Goal: Information Seeking & Learning: Learn about a topic

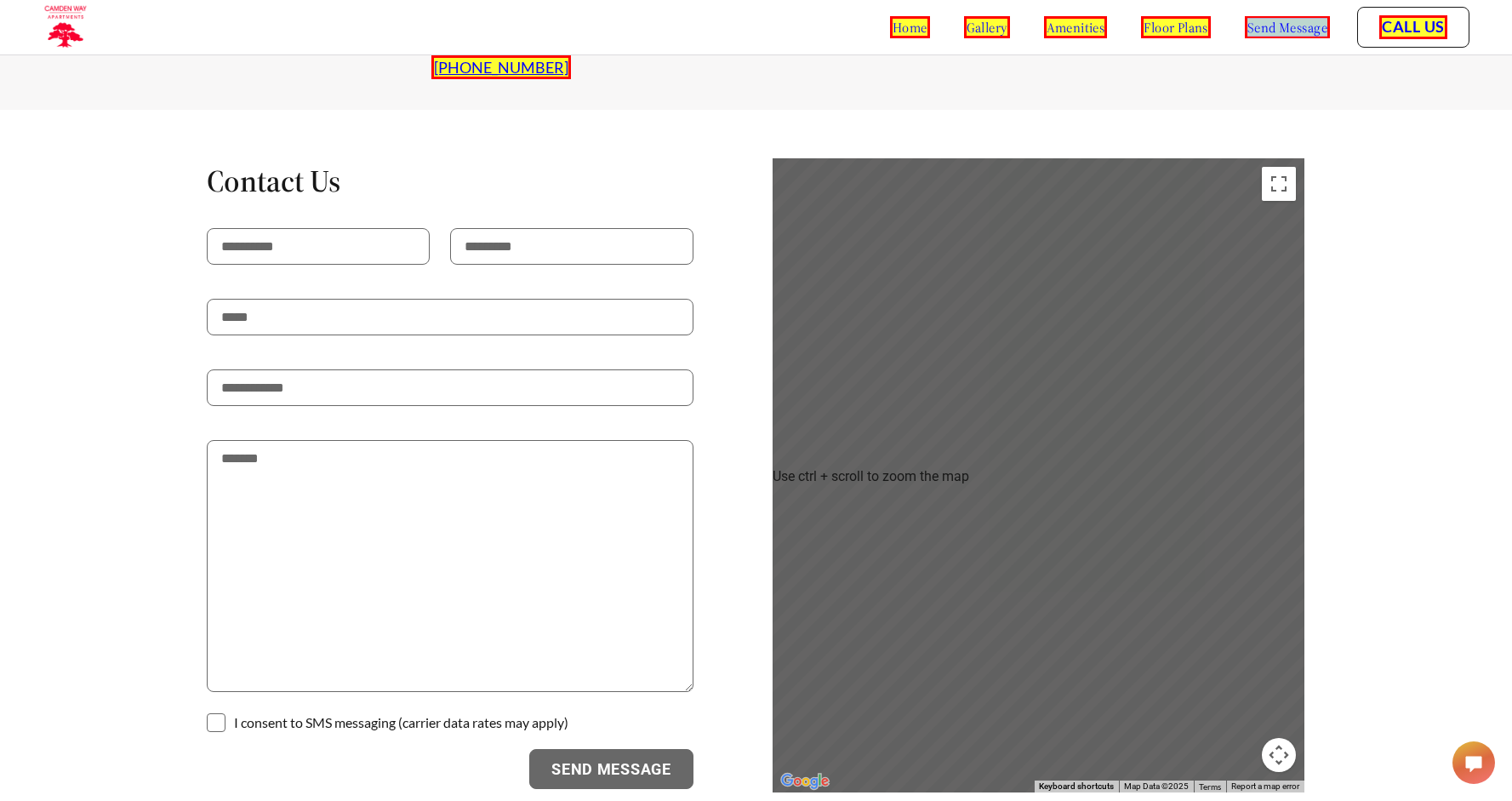
scroll to position [2462, 0]
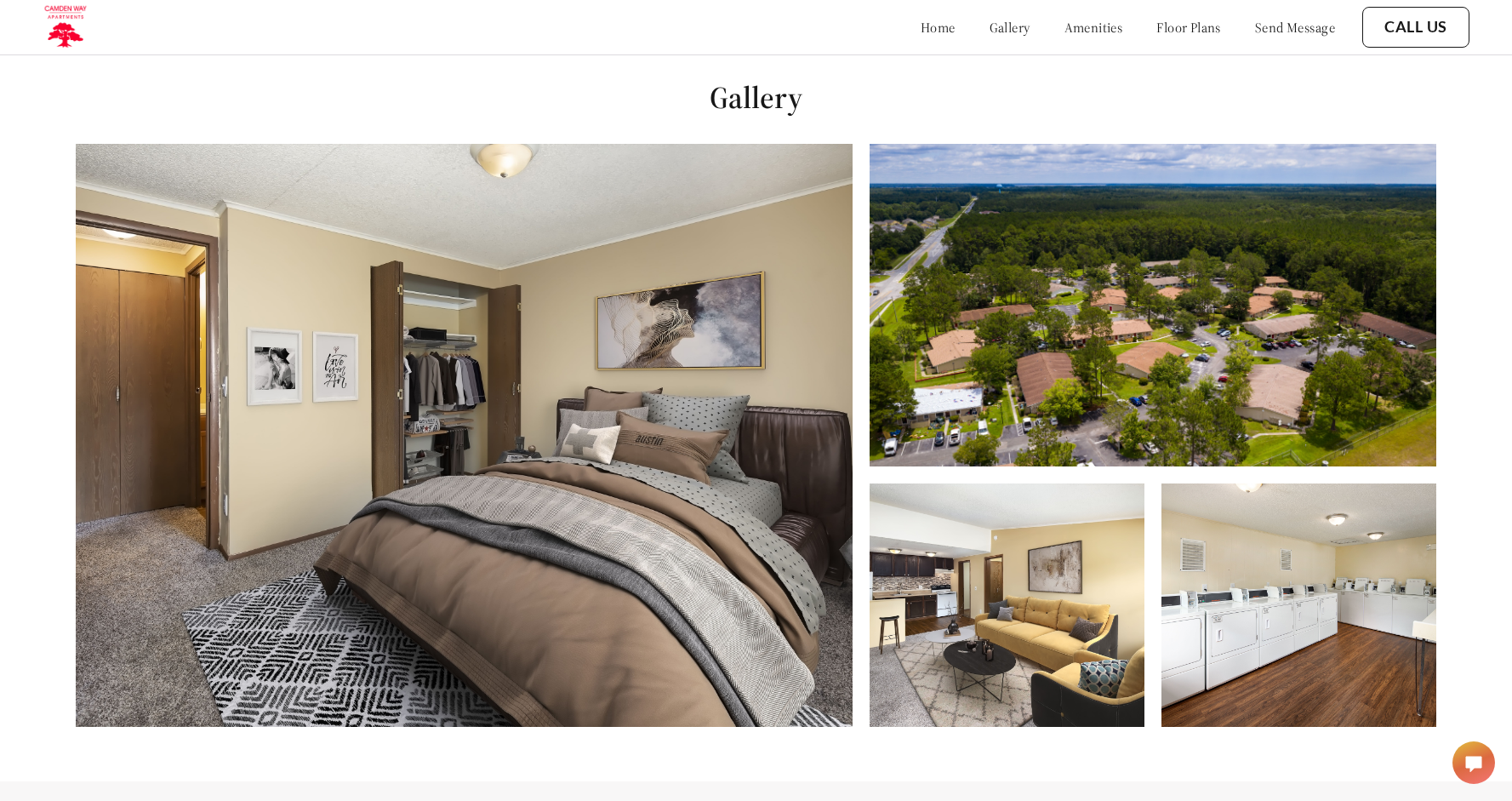
scroll to position [801, 0]
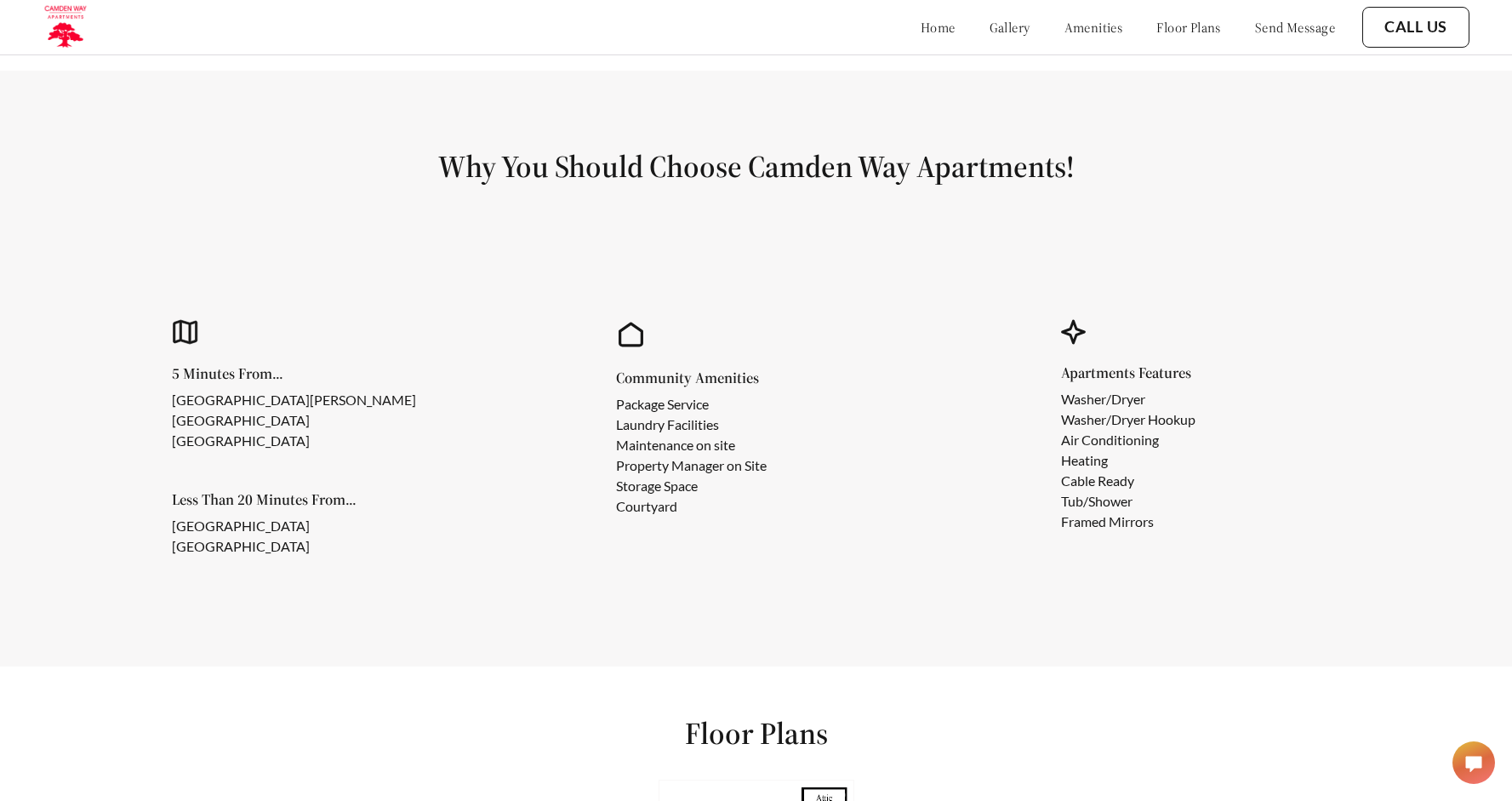
scroll to position [1497, 0]
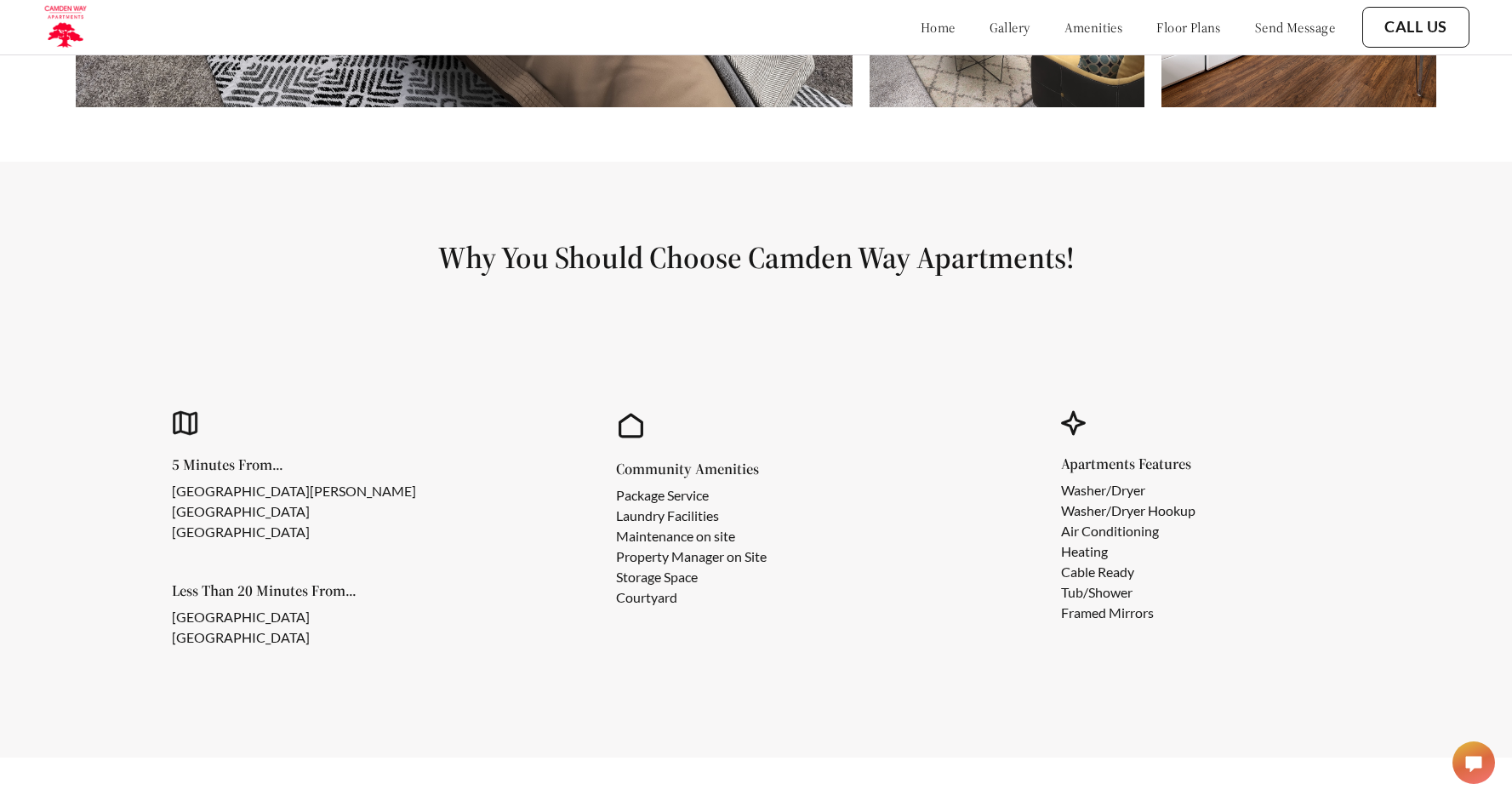
scroll to position [1398, 0]
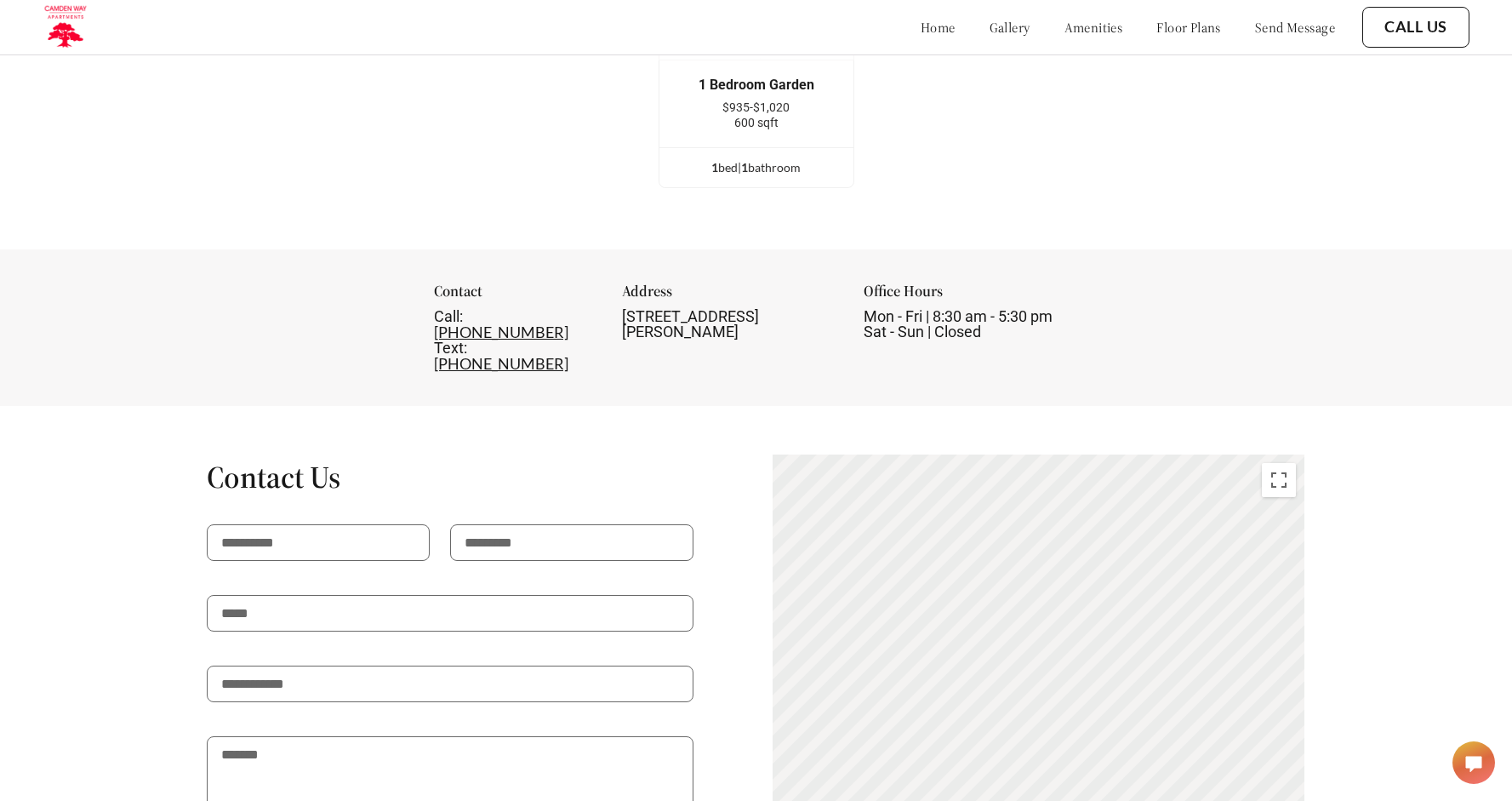
scroll to position [2462, 0]
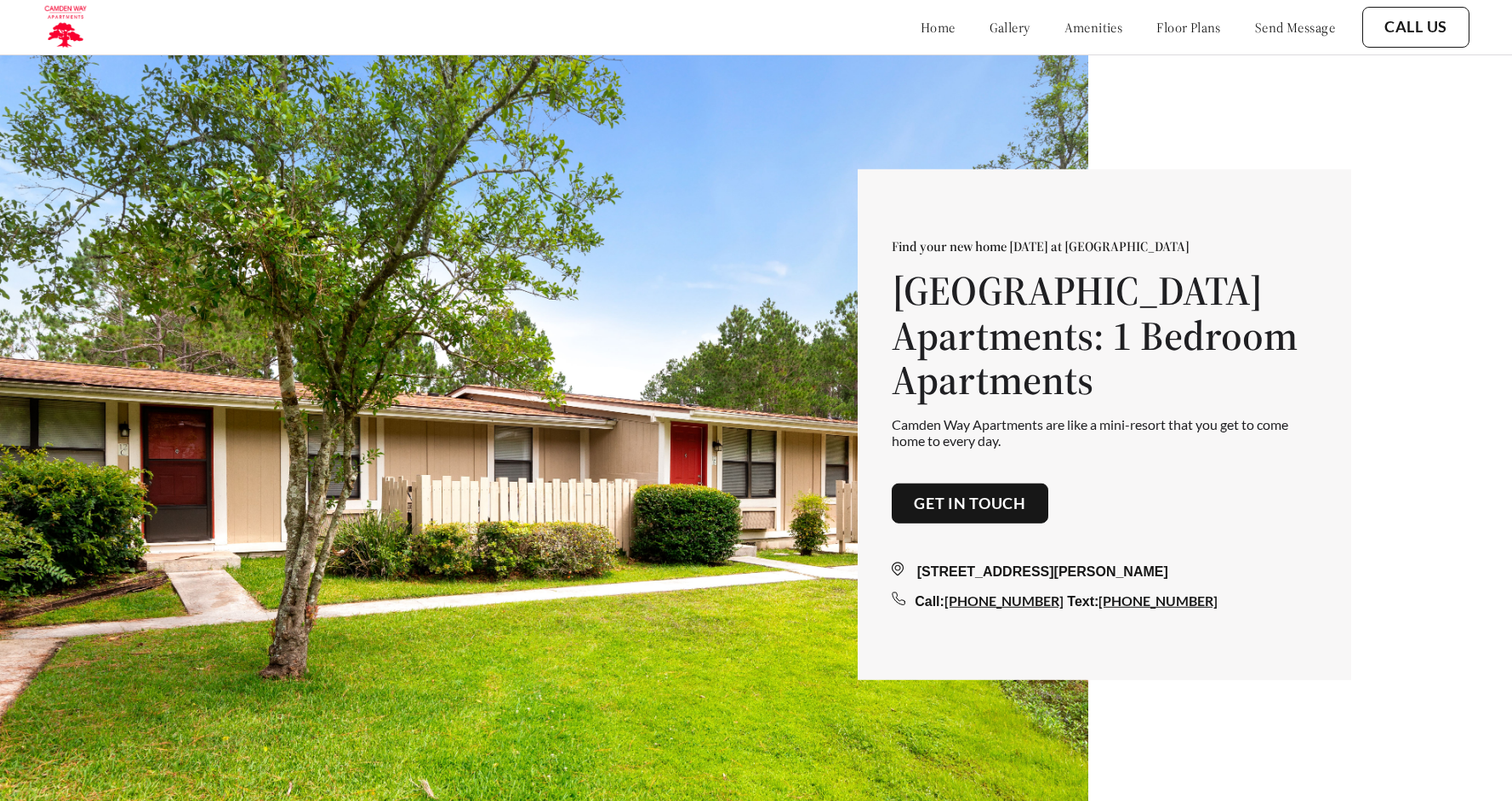
scroll to position [801, 0]
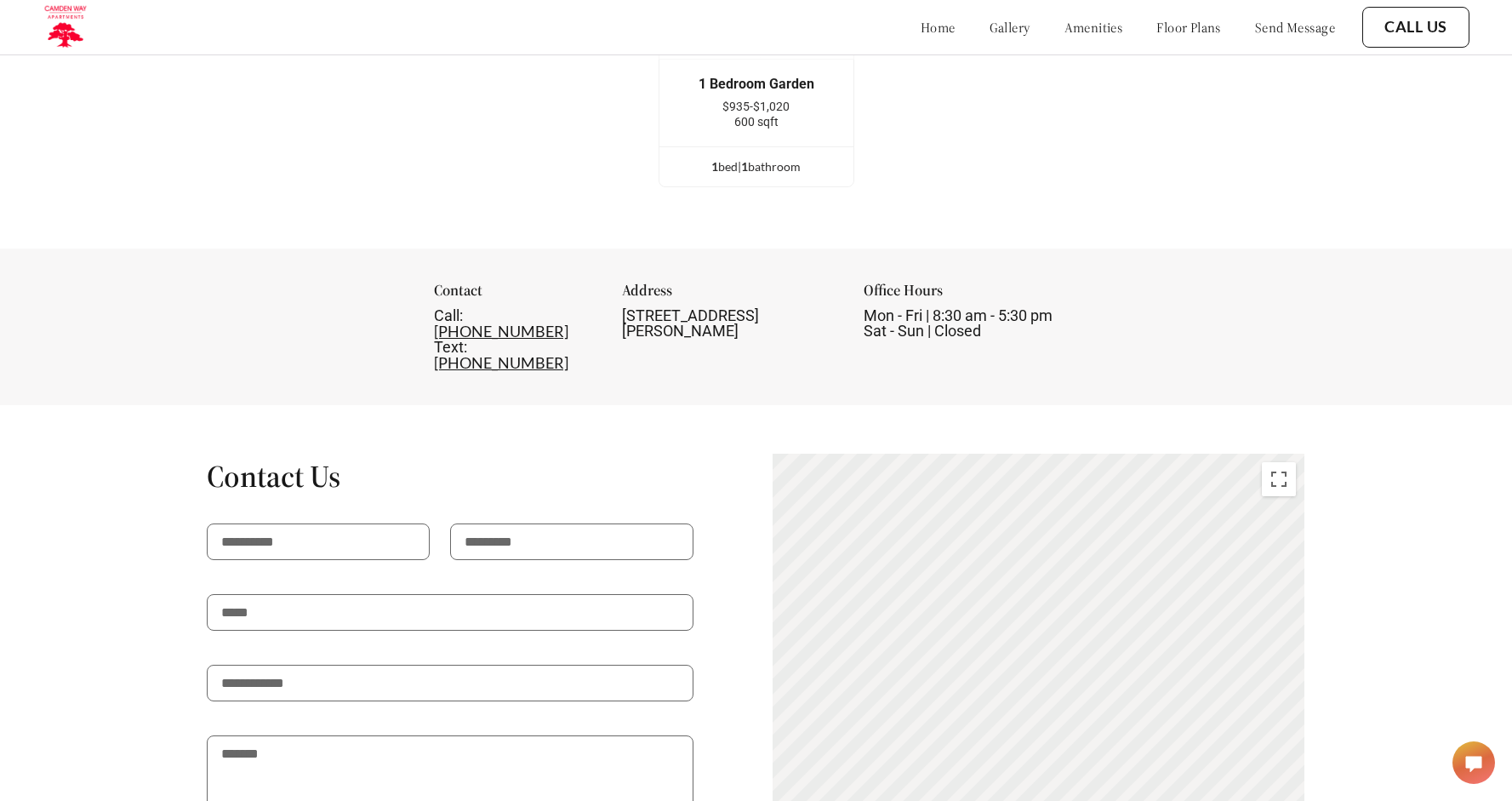
scroll to position [2462, 0]
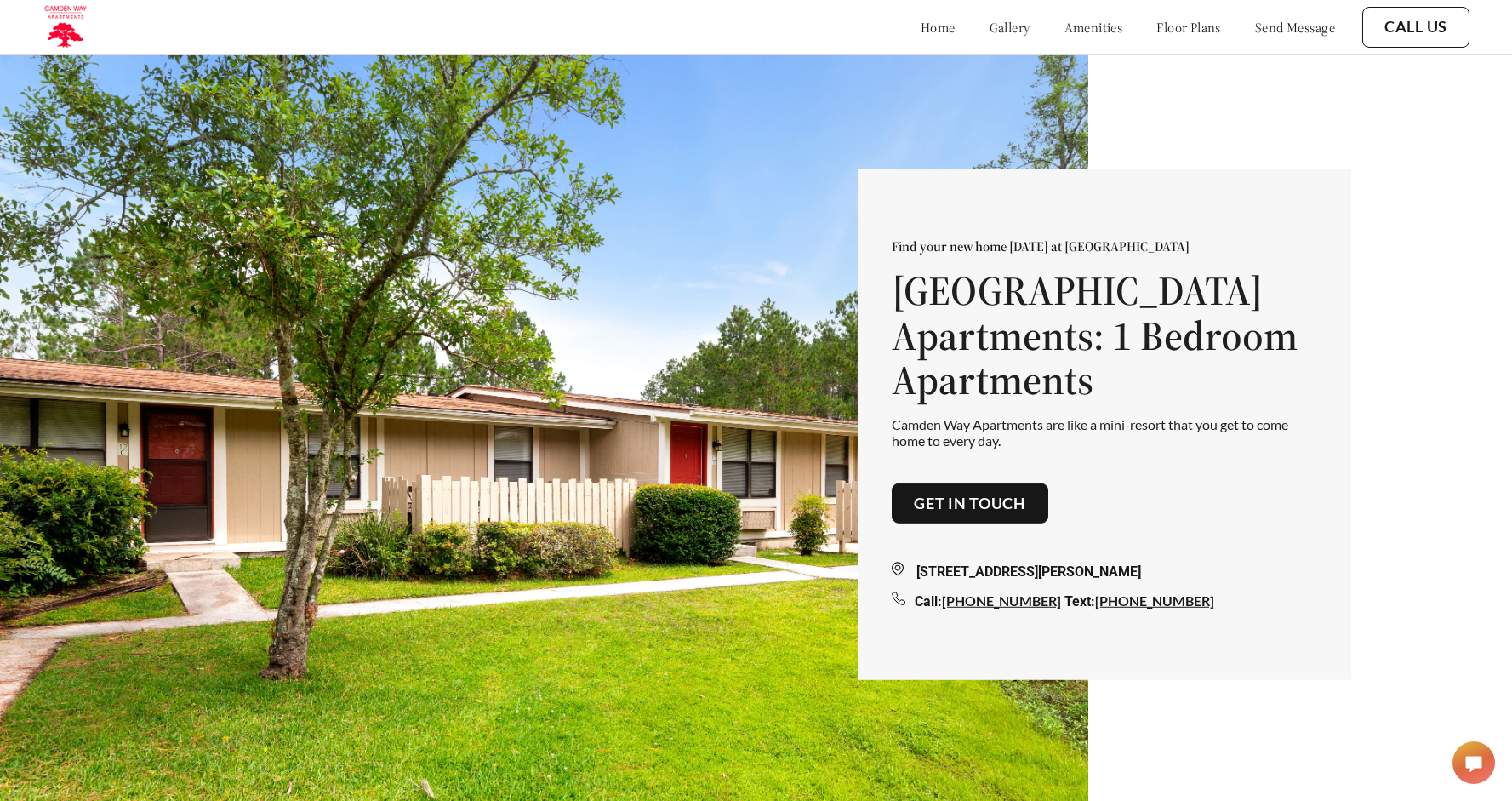
scroll to position [1559, 0]
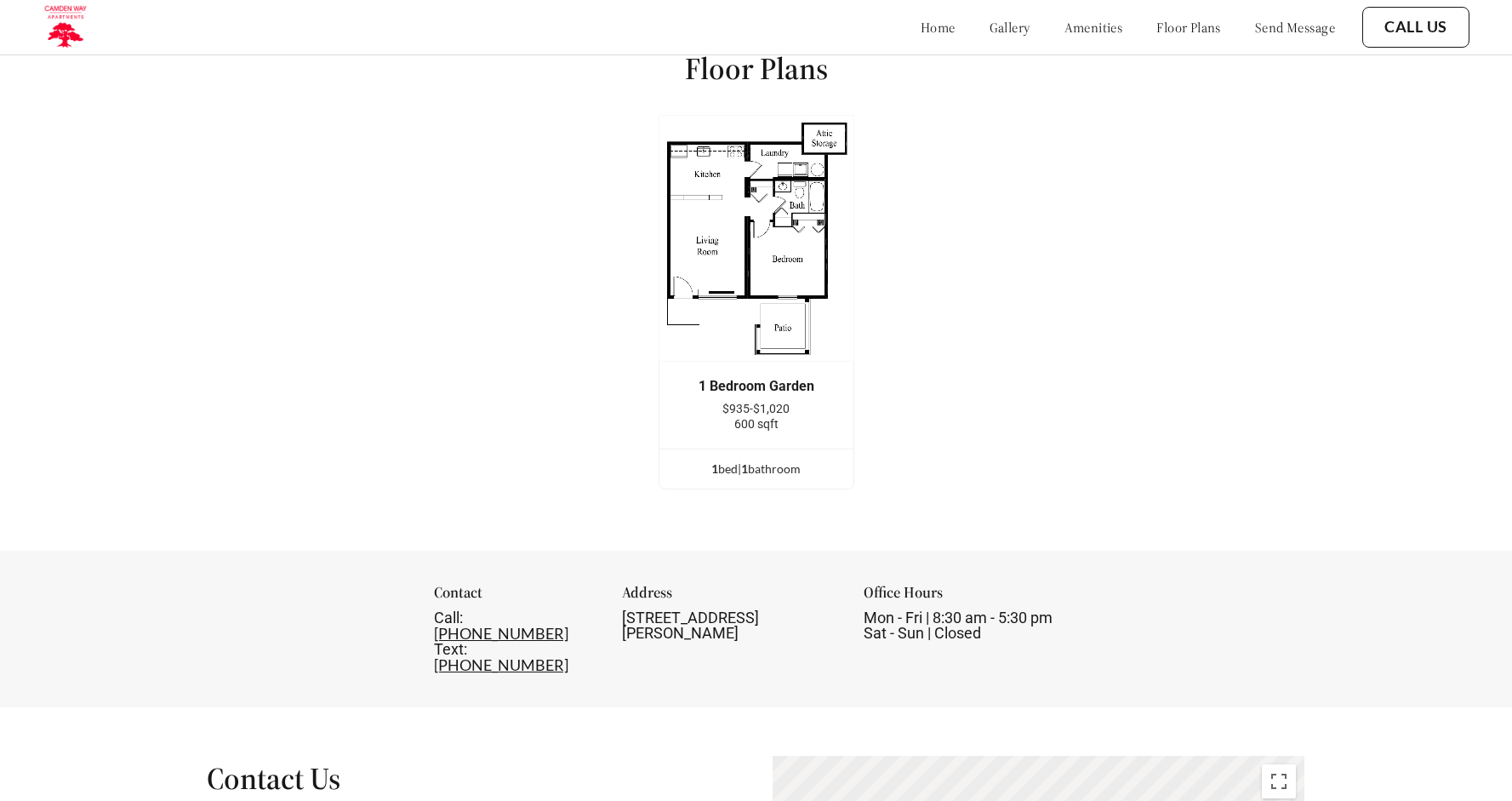
scroll to position [2154, 0]
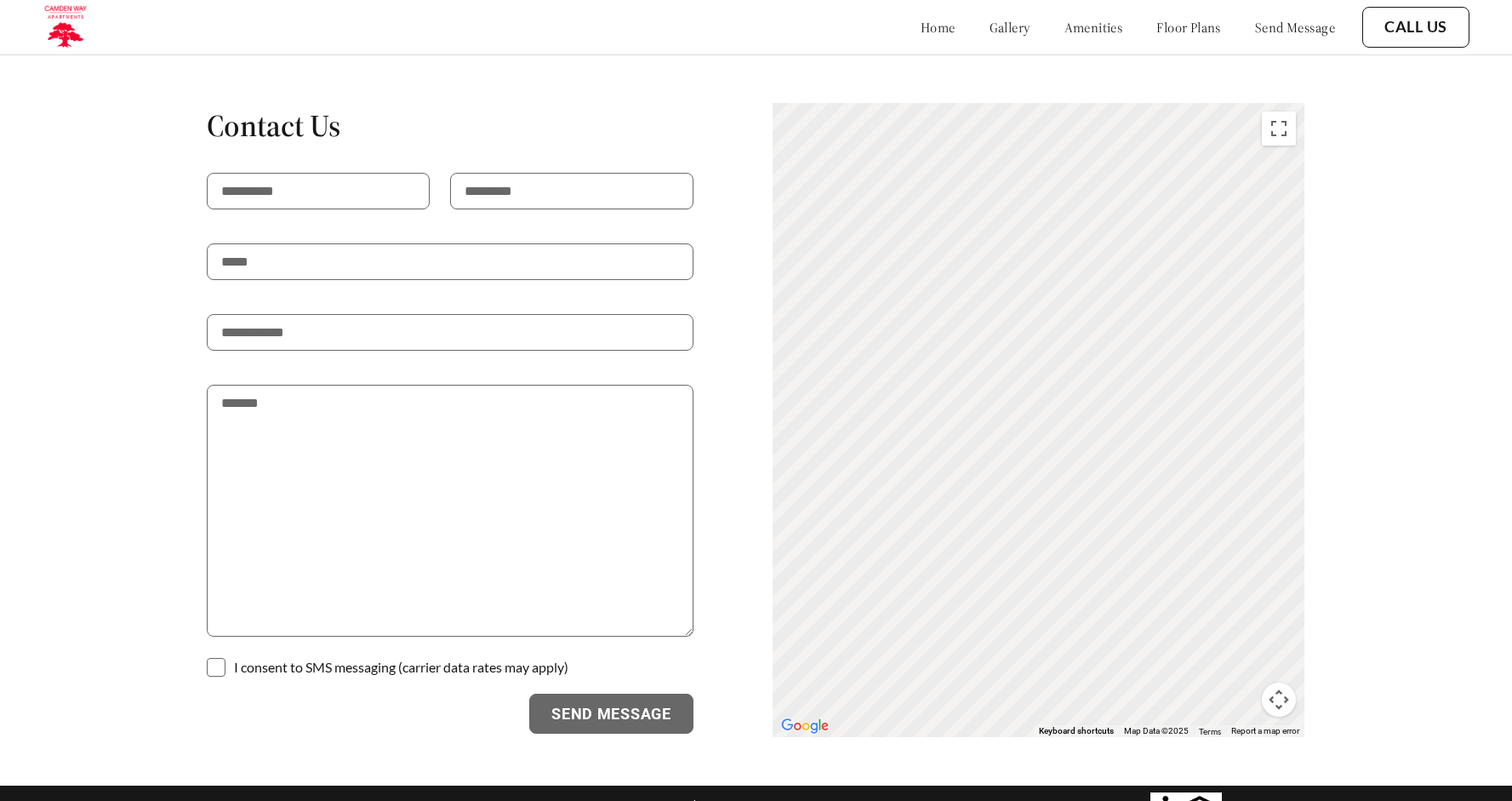
scroll to position [2815, 0]
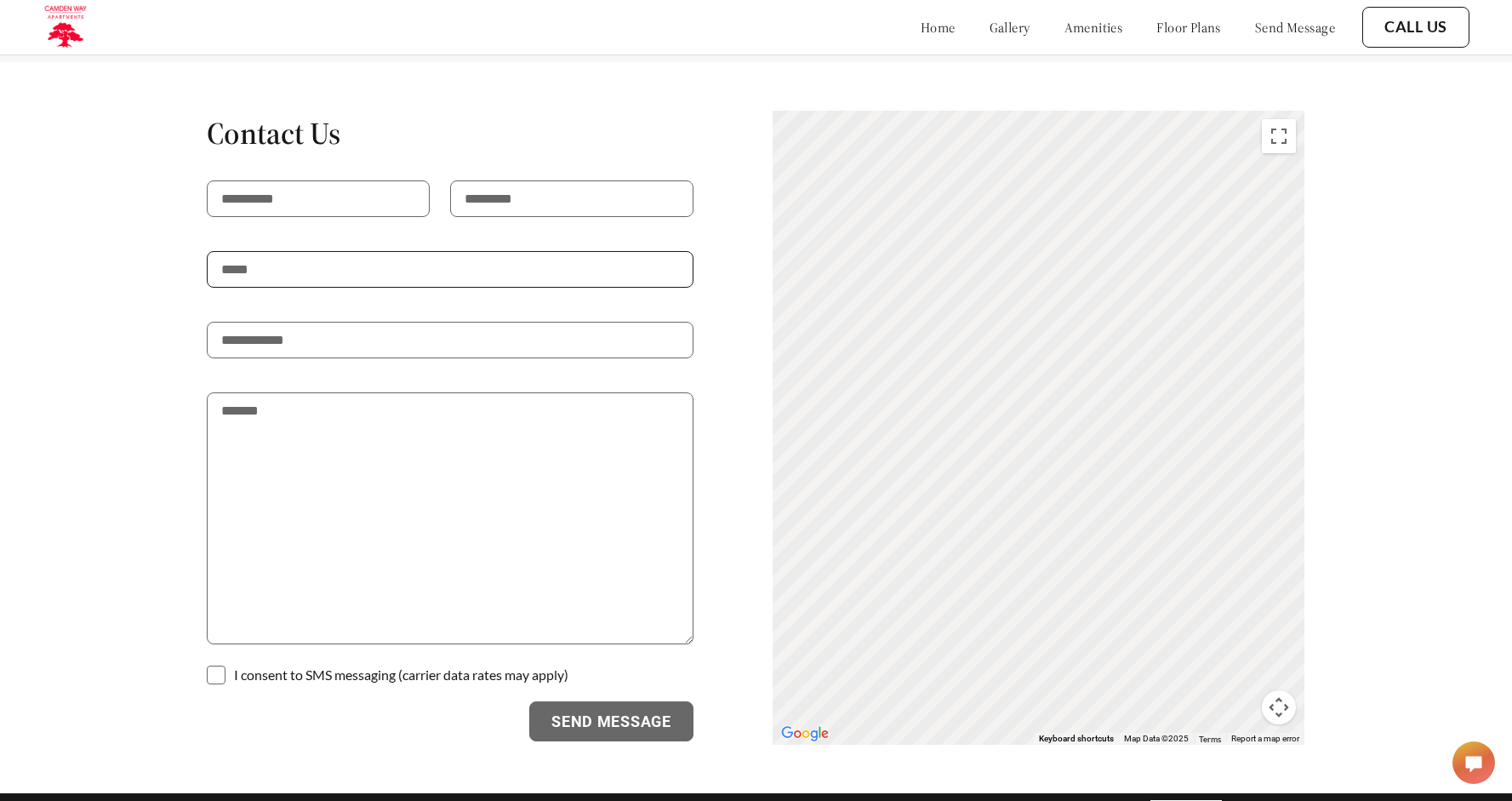
scroll to position [2815, 0]
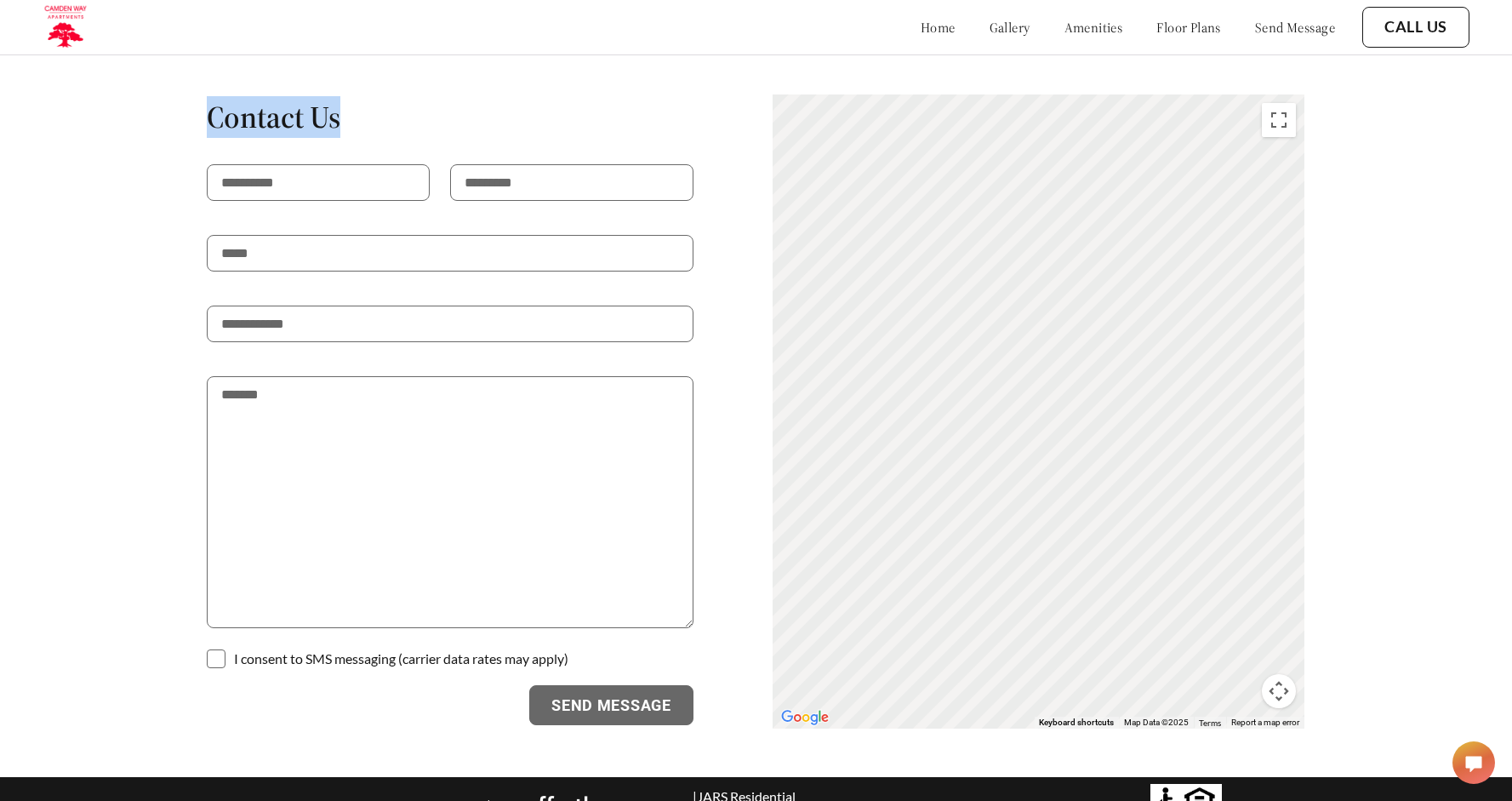
drag, startPoint x: 203, startPoint y: 94, endPoint x: 417, endPoint y: 83, distance: 214.3
click at [417, 94] on div "Contact Us I consent to SMS messaging (carrier data rates may apply) Send Messa…" at bounding box center [756, 412] width 1331 height 636
copy h1 "Contact Us"
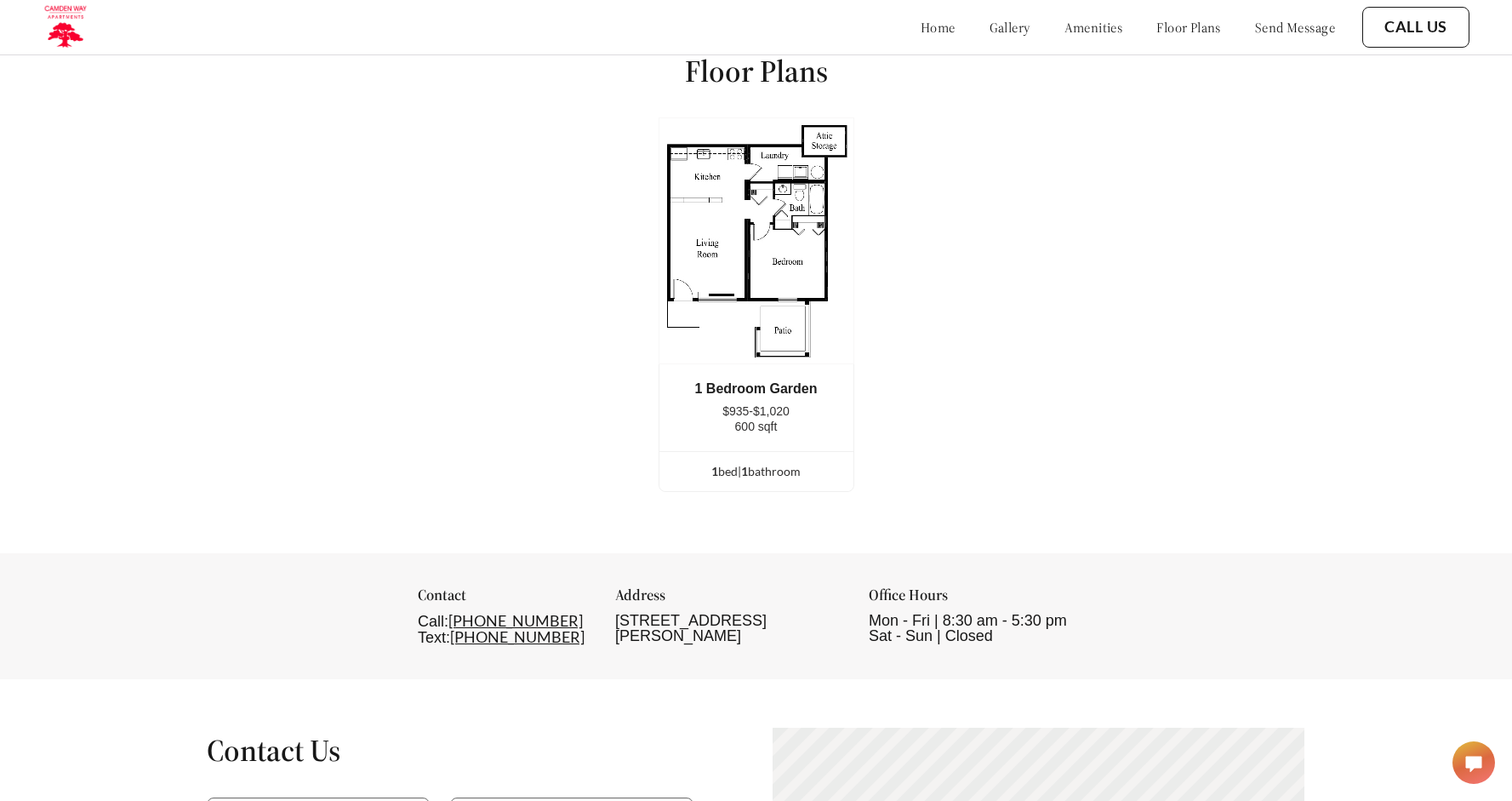
scroll to position [2154, 0]
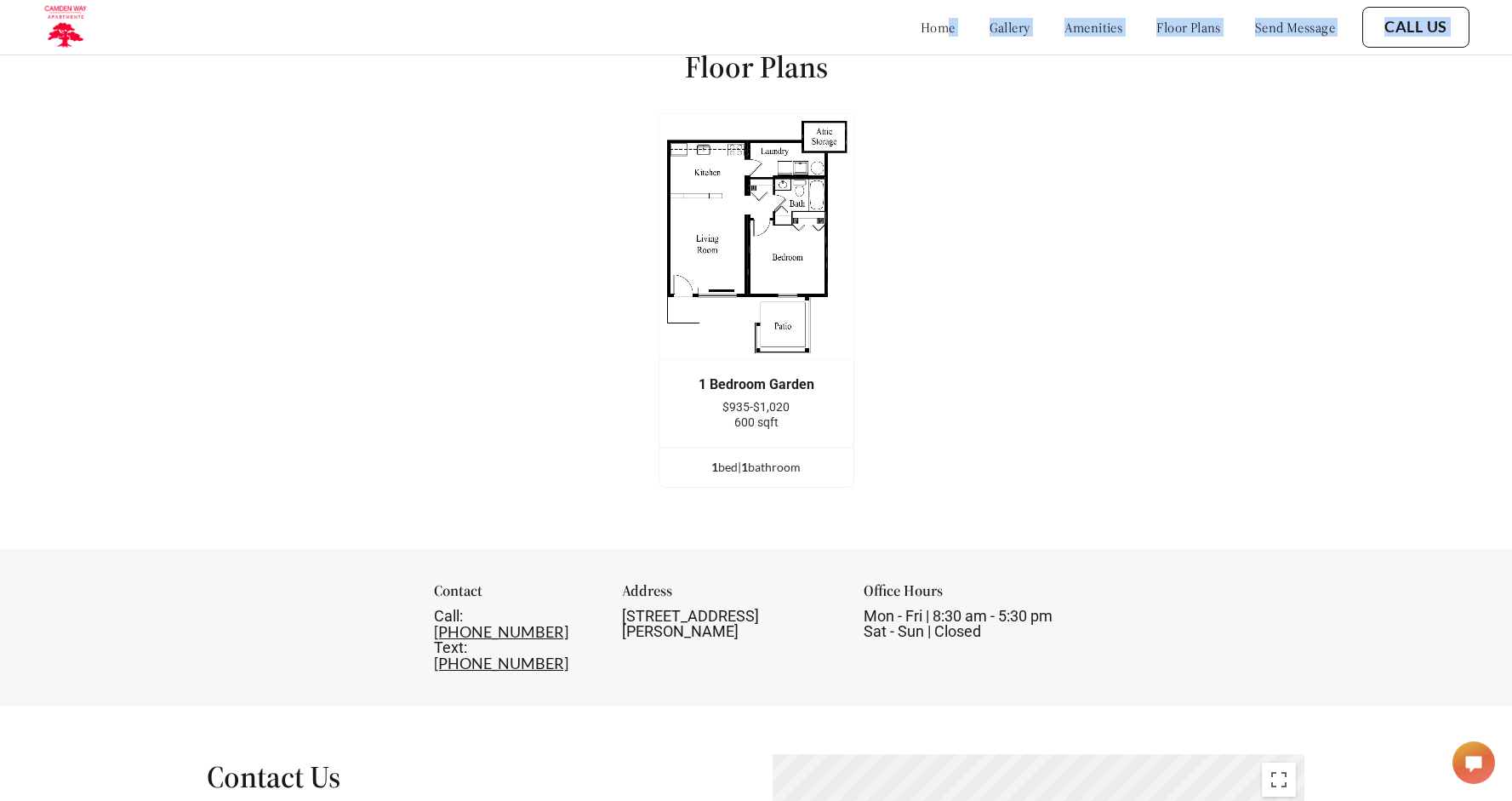
drag, startPoint x: 661, startPoint y: 66, endPoint x: 906, endPoint y: 53, distance: 245.3
click at [828, 77] on h1 "Floor Plans" at bounding box center [756, 67] width 142 height 38
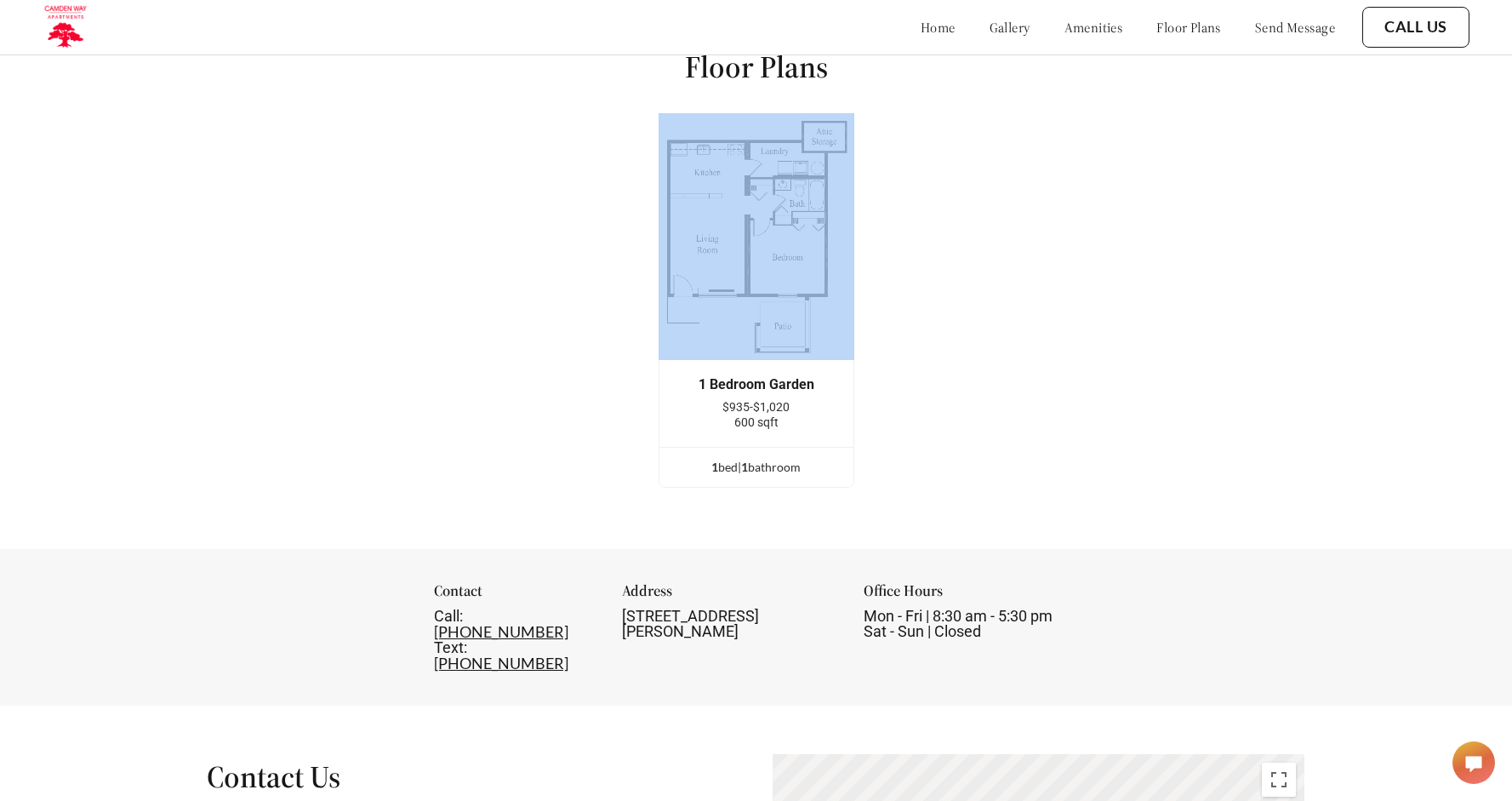
click at [828, 77] on h1 "Floor Plans" at bounding box center [756, 67] width 142 height 38
copy div "Floor Plans 1 Bedroom Garden $935-$1,020 600 sqft 1 bed | 1 bathroom"
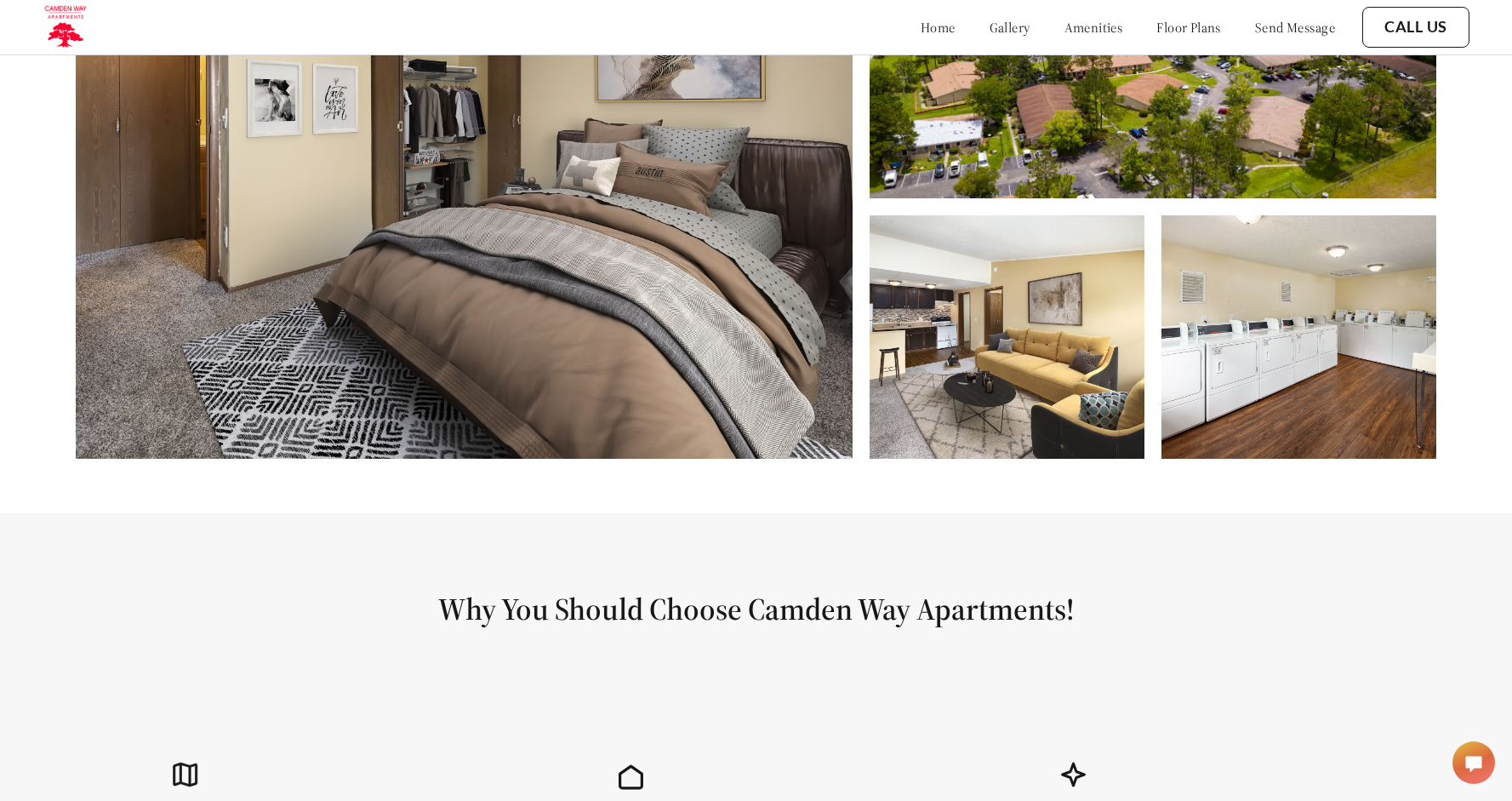
scroll to position [1275, 0]
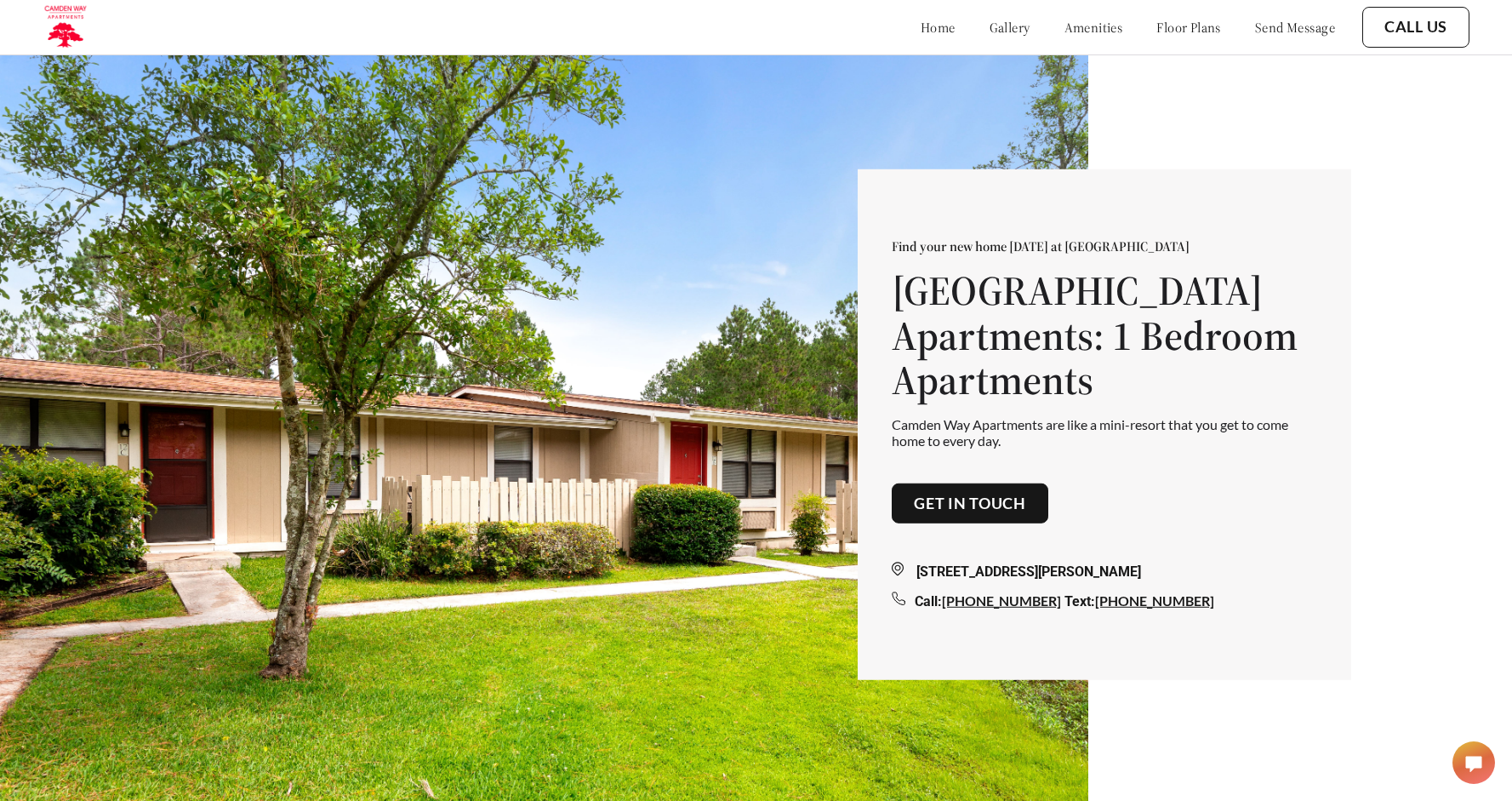
scroll to position [801, 0]
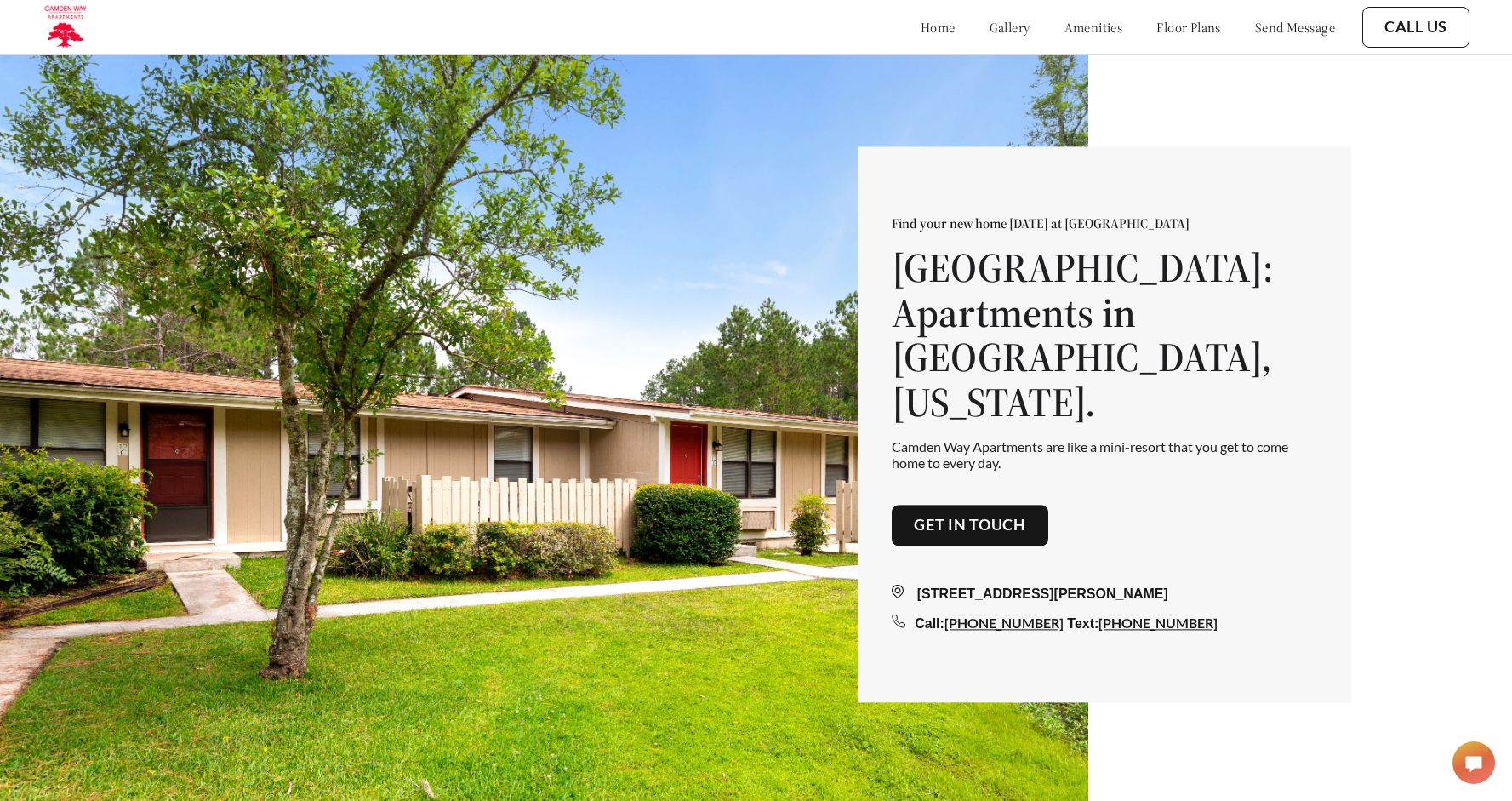
scroll to position [2057, 0]
